Goal: Transaction & Acquisition: Purchase product/service

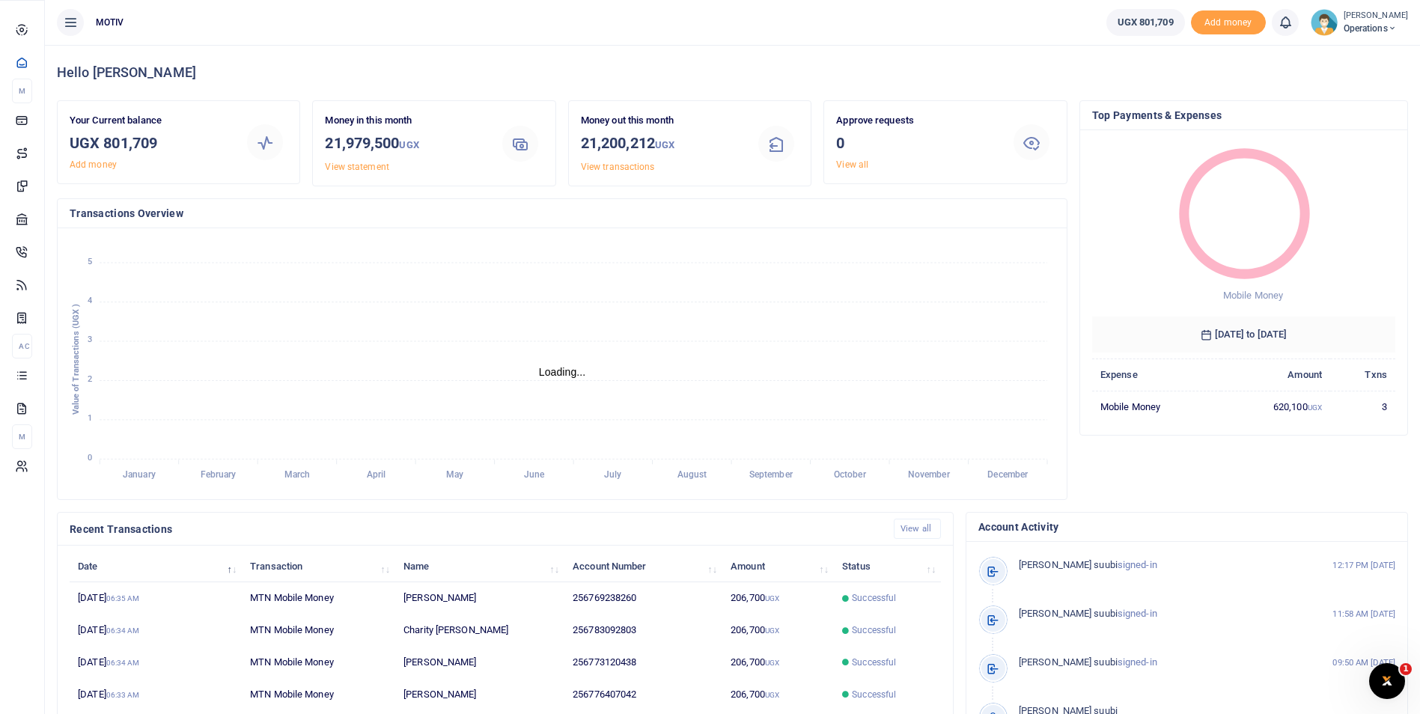
click at [0, 0] on span "Mobile Money" at bounding box center [0, 0] width 0 height 0
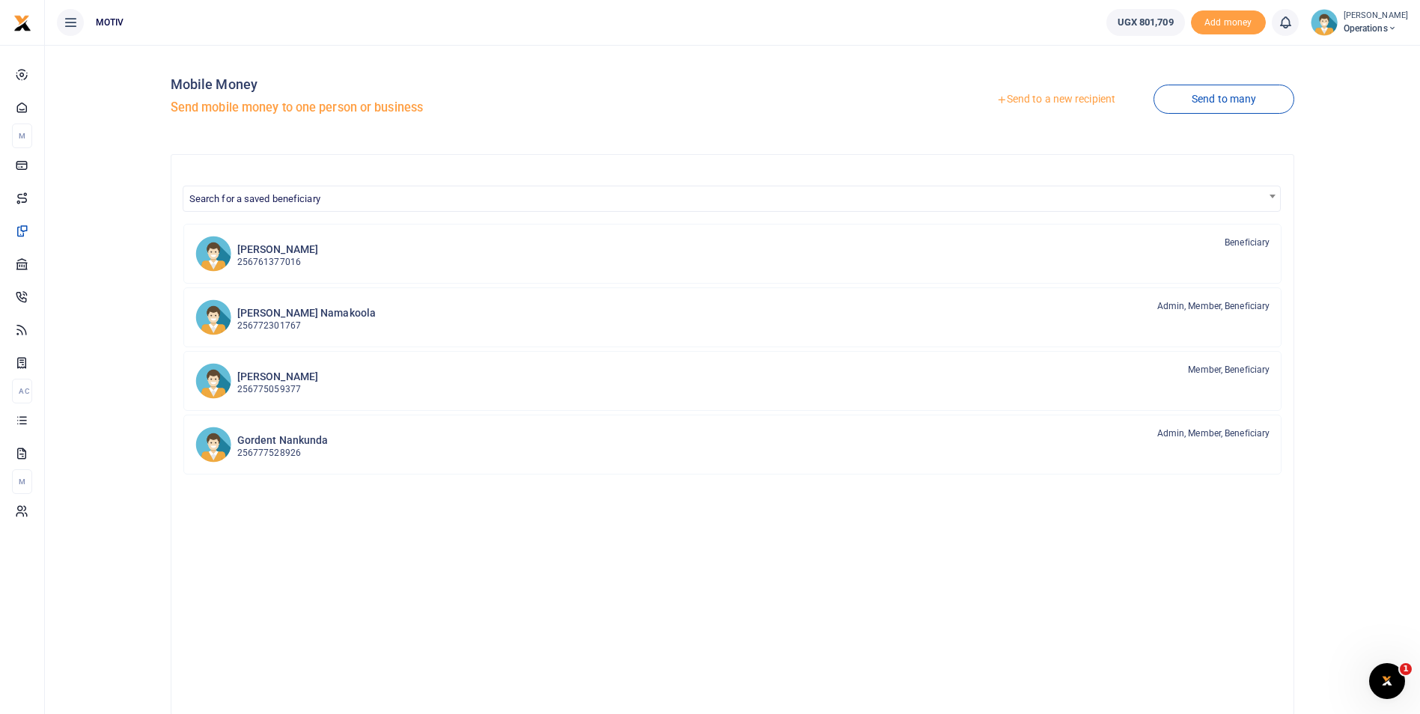
click at [1043, 97] on link "Send to a new recipient" at bounding box center [1055, 99] width 195 height 27
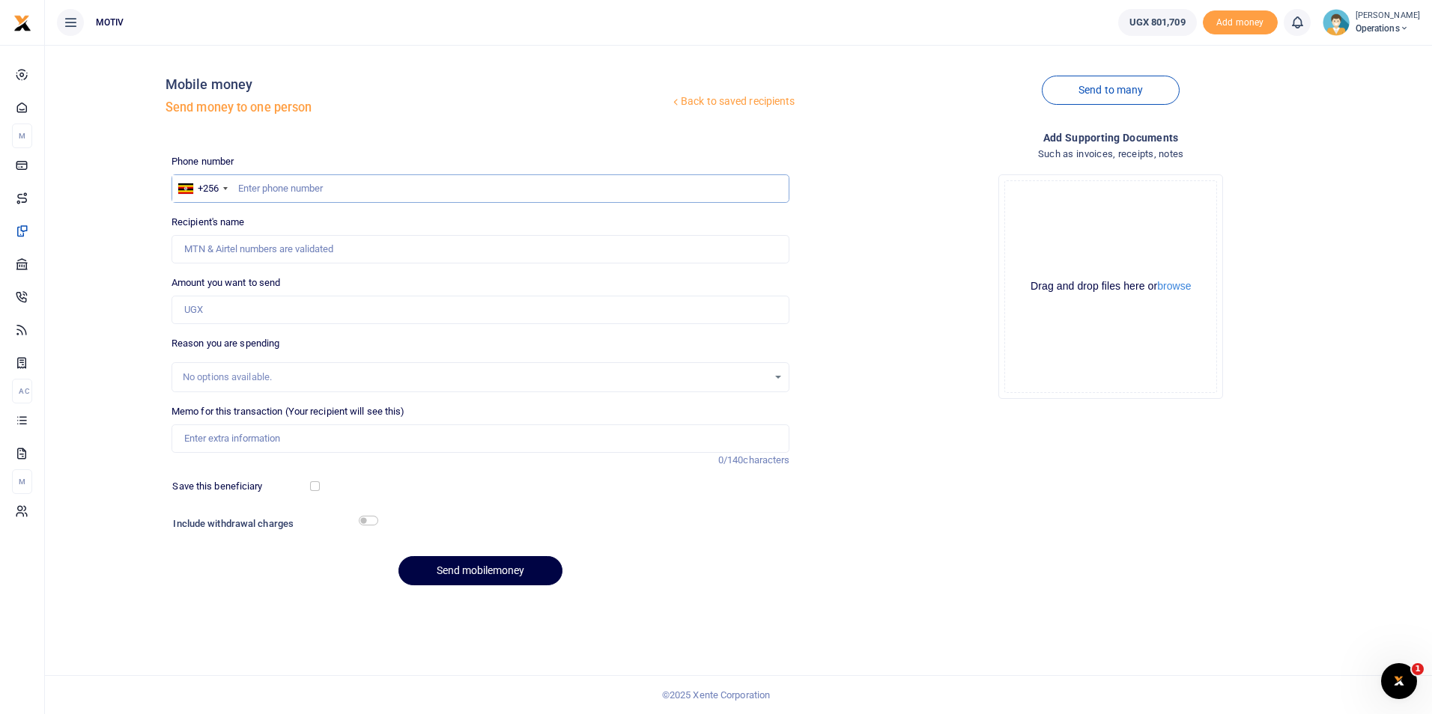
click at [379, 192] on input "text" at bounding box center [480, 188] width 618 height 28
type input "0791711238"
type input "Brian Oyugi"
type input "0791711238"
click at [202, 309] on input "Amount you want to send" at bounding box center [480, 310] width 618 height 28
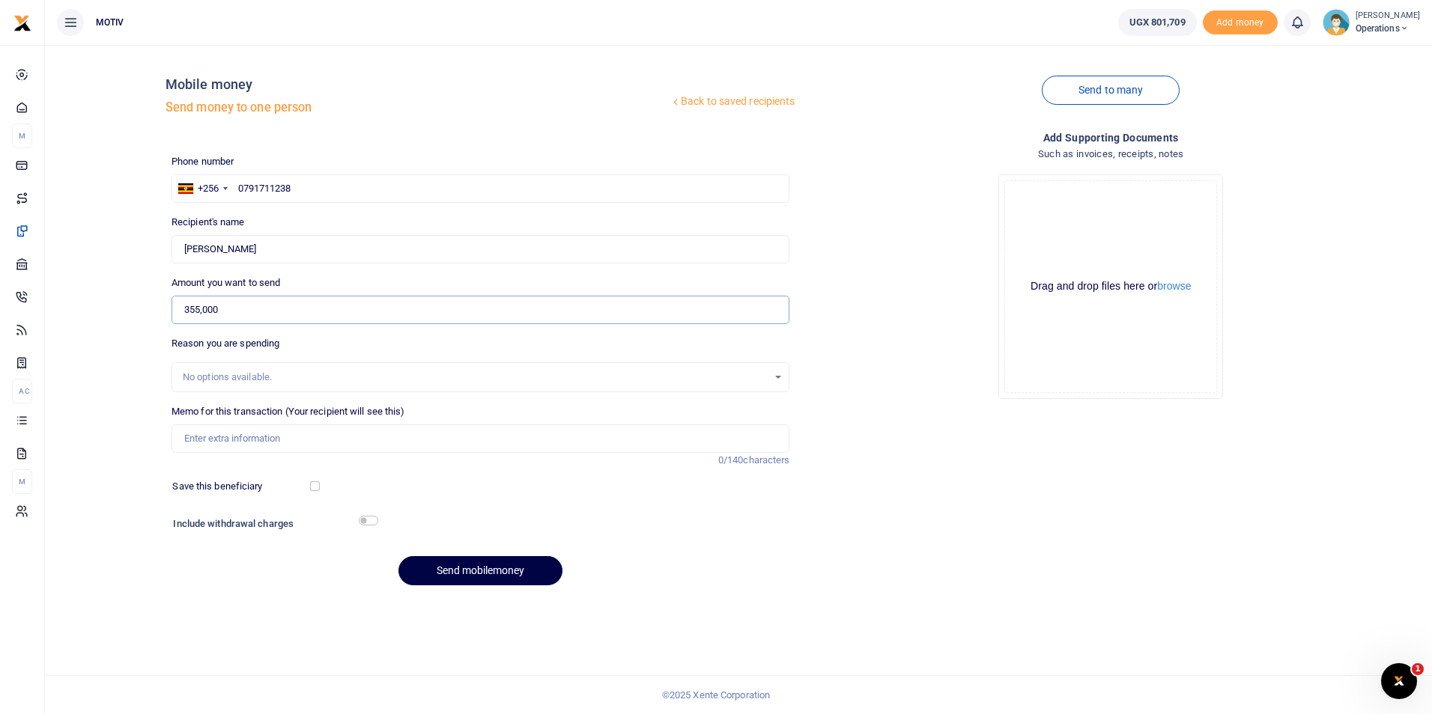
type input "355,000"
click at [241, 437] on input "Memo for this transaction (Your recipient will see this)" at bounding box center [480, 439] width 618 height 28
type input "Kitchen supplies"
click at [366, 523] on input "checkbox" at bounding box center [368, 521] width 19 height 10
checkbox input "true"
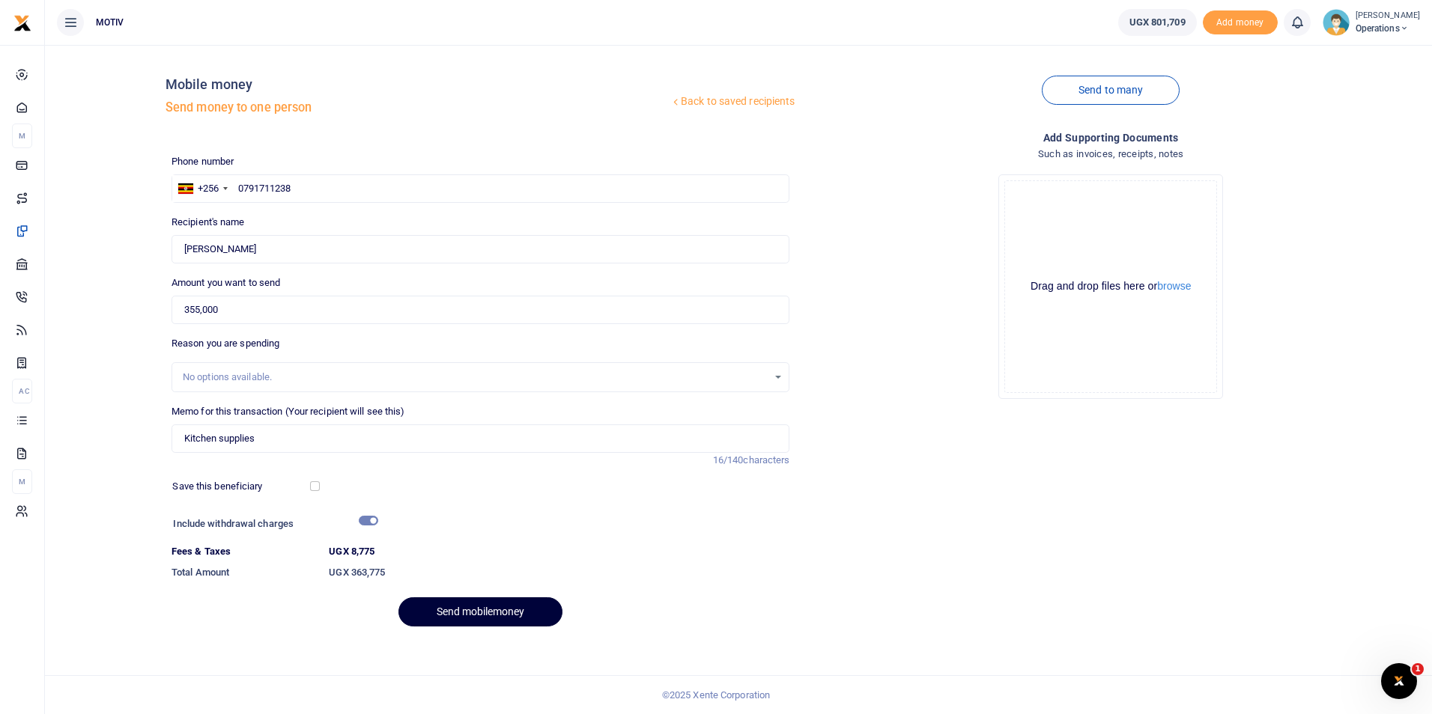
click at [479, 606] on button "Send mobilemoney" at bounding box center [480, 611] width 164 height 29
